Goal: Find specific page/section: Find specific page/section

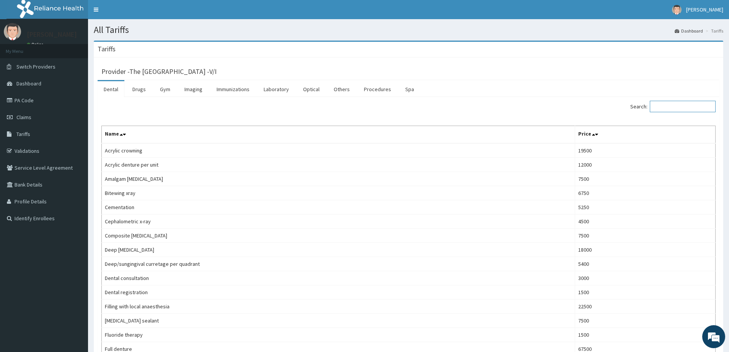
click at [664, 103] on input "Search:" at bounding box center [683, 106] width 66 height 11
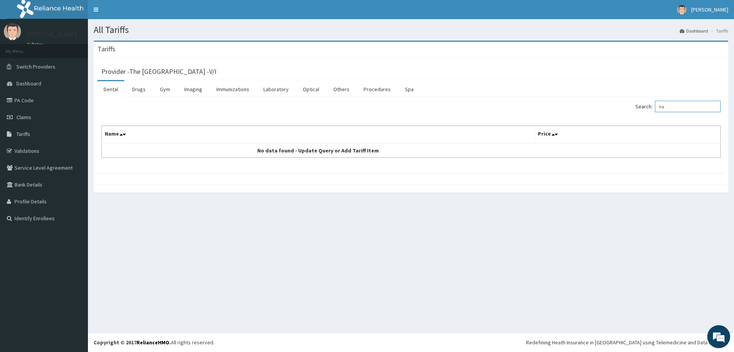
type input "h"
type input "H"
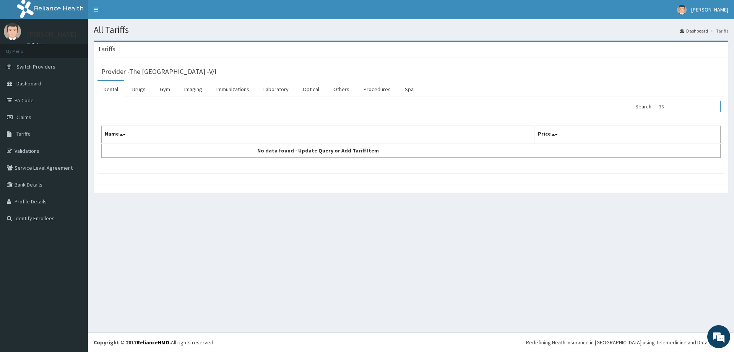
type input "3"
click at [680, 107] on input "3678" at bounding box center [688, 106] width 66 height 11
type input "3"
type input "PA/130"
click at [34, 98] on link "PA Code" at bounding box center [44, 100] width 88 height 17
